Goal: Task Accomplishment & Management: Use online tool/utility

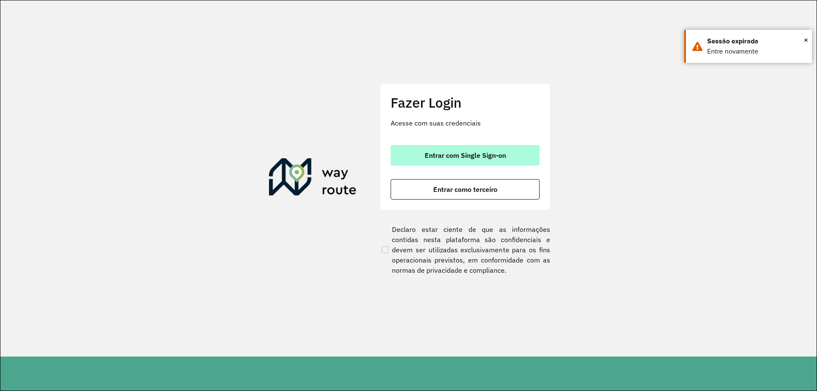
click at [475, 146] on button "Entrar com Single Sign-on" at bounding box center [464, 155] width 149 height 20
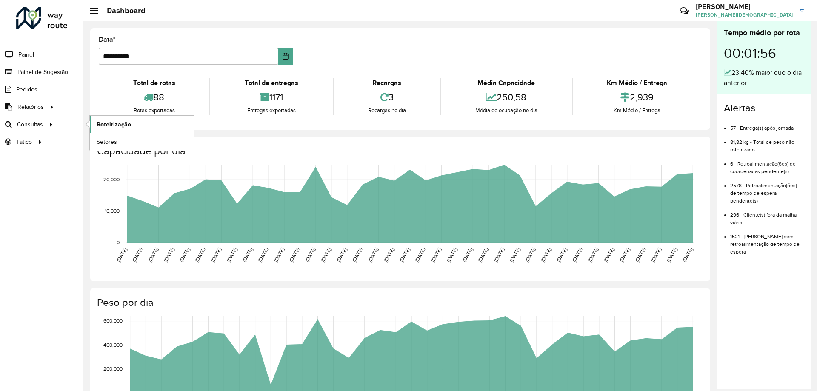
click at [105, 126] on span "Roteirização" at bounding box center [114, 124] width 34 height 9
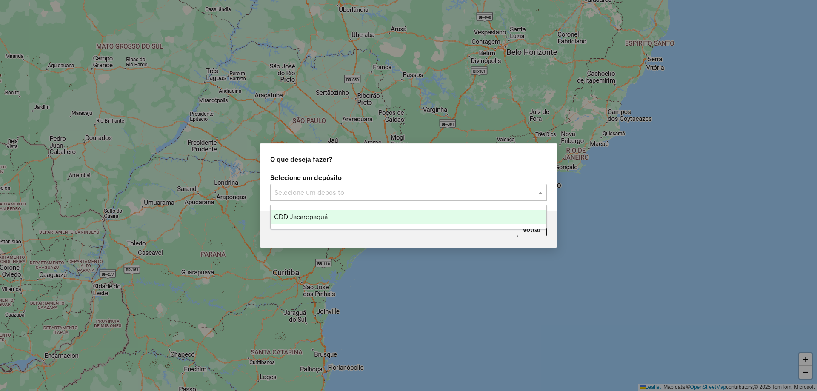
click at [500, 191] on input "text" at bounding box center [399, 193] width 251 height 10
click at [304, 212] on div "CDD Jacarepaguá" at bounding box center [408, 217] width 276 height 14
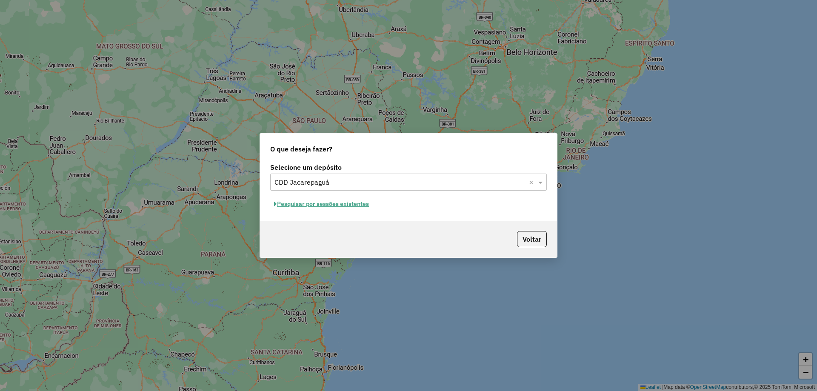
click at [347, 204] on button "Pesquisar por sessões existentes" at bounding box center [321, 203] width 102 height 13
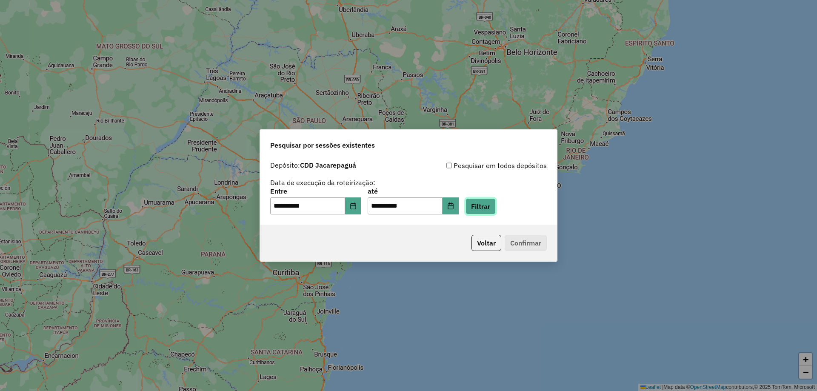
click at [495, 210] on button "Filtrar" at bounding box center [480, 206] width 30 height 16
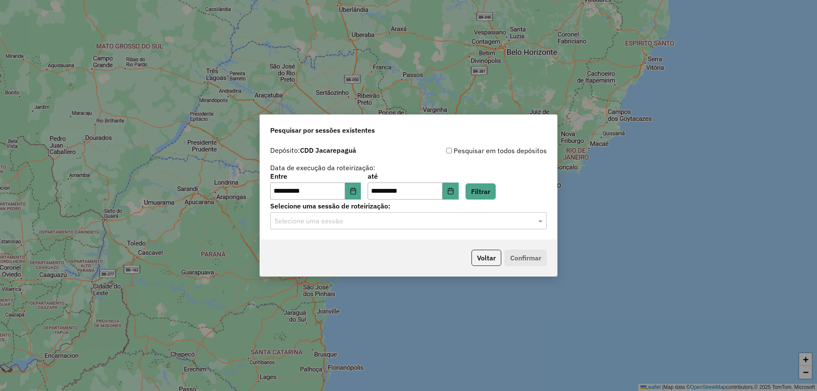
click at [468, 219] on input "text" at bounding box center [399, 221] width 251 height 10
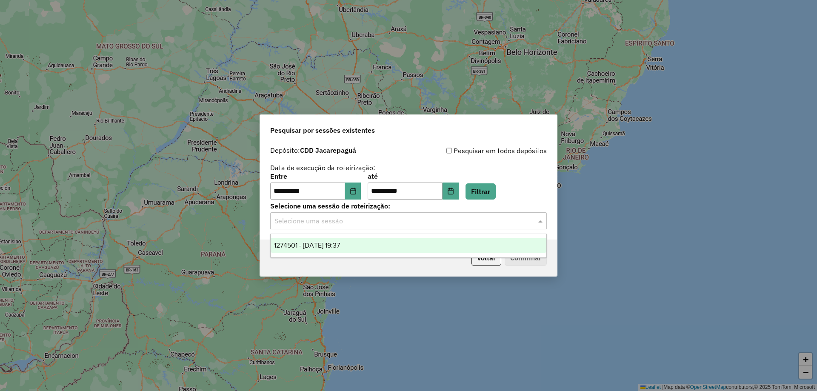
click at [346, 249] on div "1274501 - [DATE] 19:37" at bounding box center [408, 245] width 276 height 14
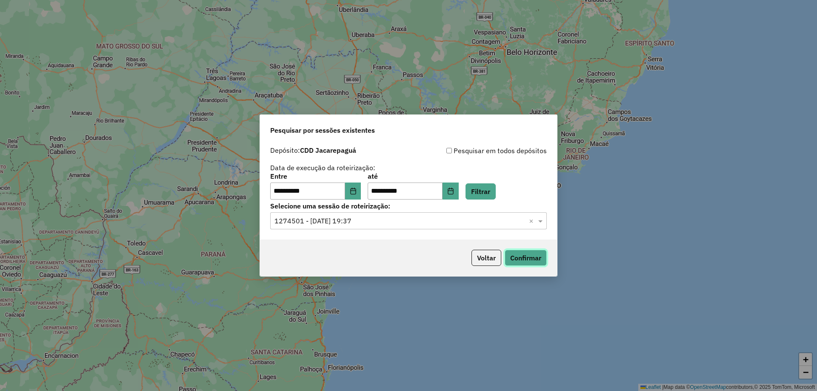
click at [532, 258] on button "Confirmar" at bounding box center [525, 258] width 42 height 16
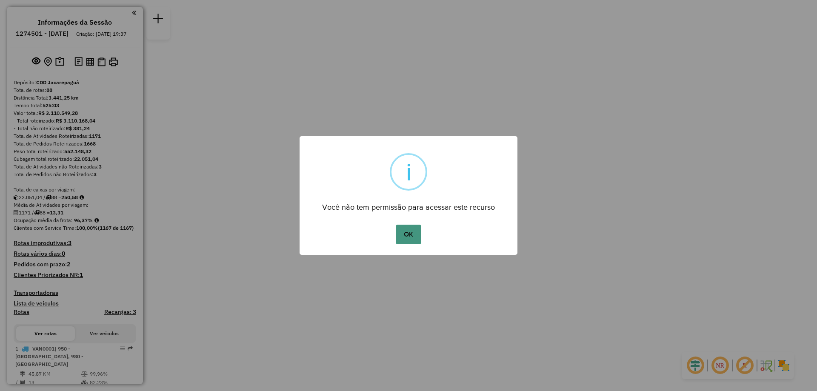
click at [415, 231] on button "OK" at bounding box center [408, 235] width 25 height 20
